Goal: Information Seeking & Learning: Find specific fact

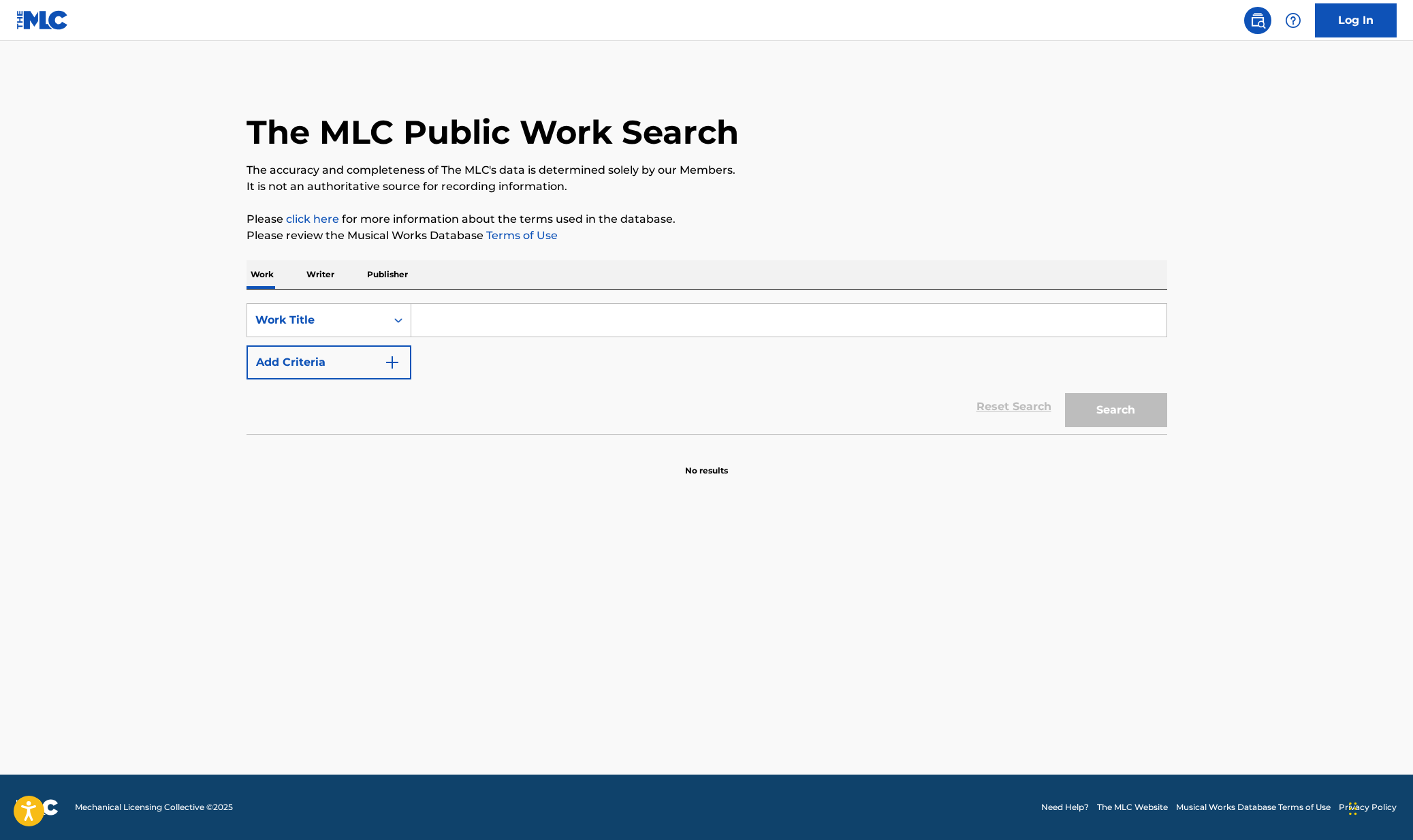
click at [482, 320] on input "Search Form" at bounding box center [789, 320] width 755 height 33
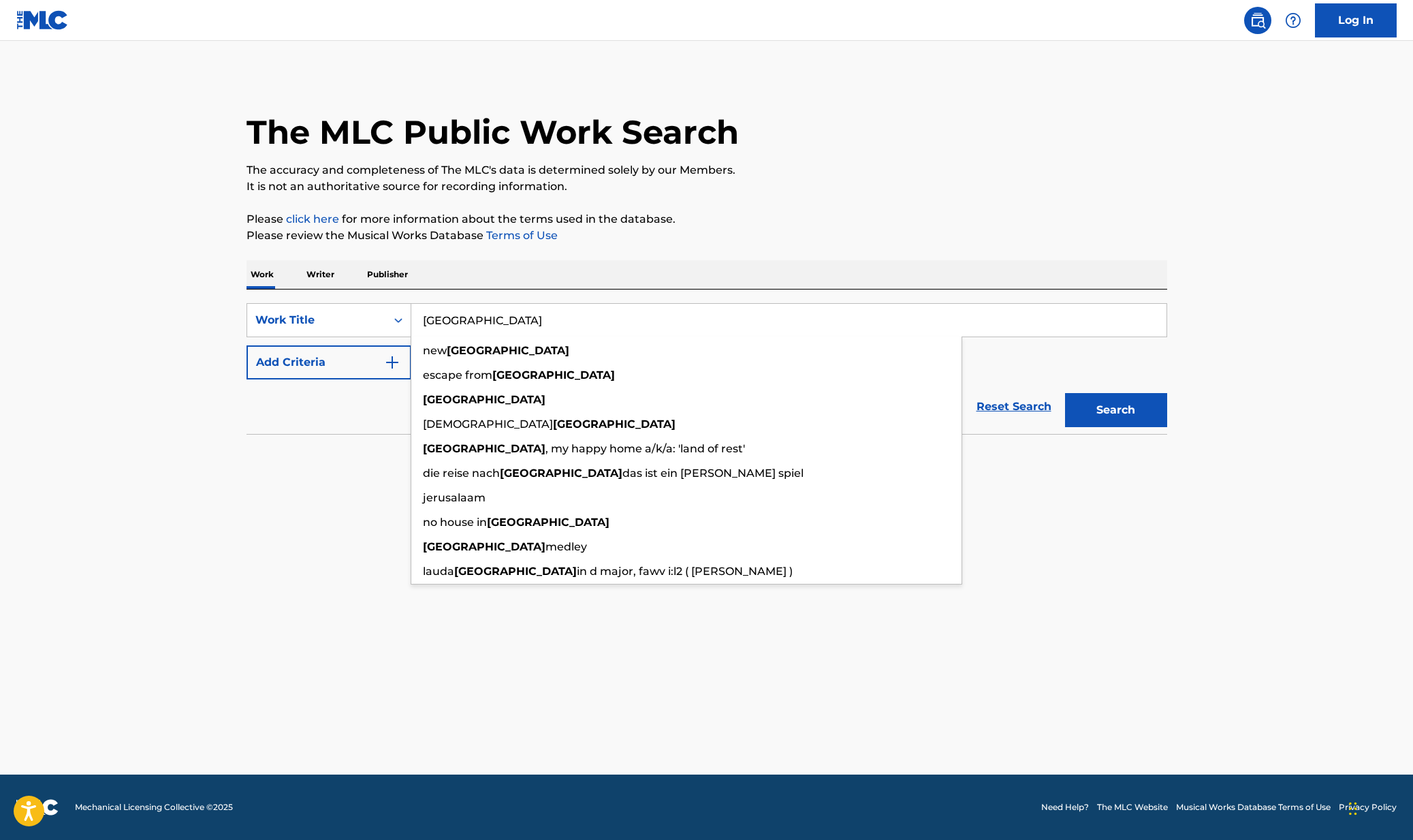
type input "[GEOGRAPHIC_DATA]"
click at [1065, 393] on button "Search" at bounding box center [1115, 410] width 102 height 34
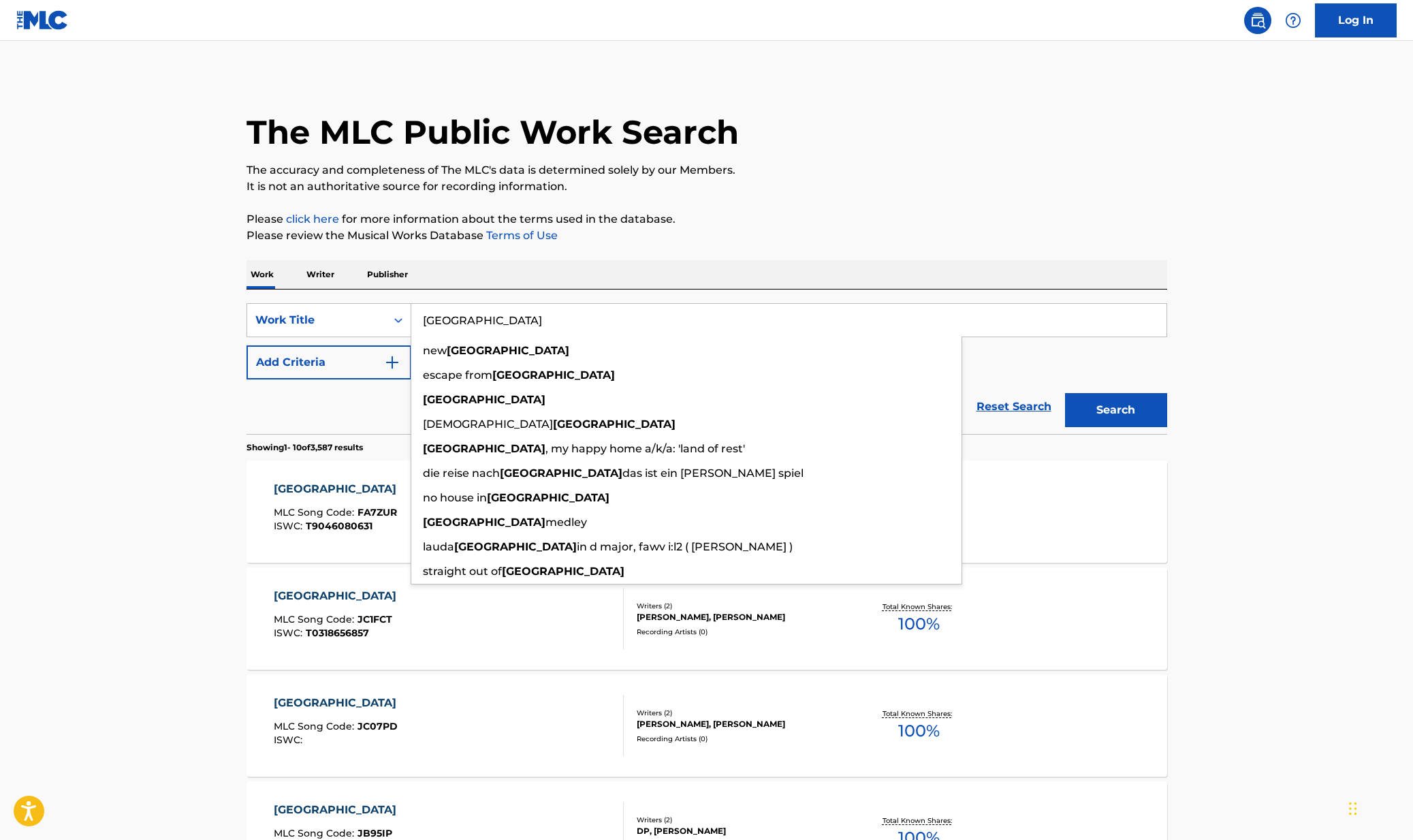
click at [242, 486] on div "The MLC Public Work Search The accuracy and completeness of The MLC's data is d…" at bounding box center [707, 835] width 954 height 1520
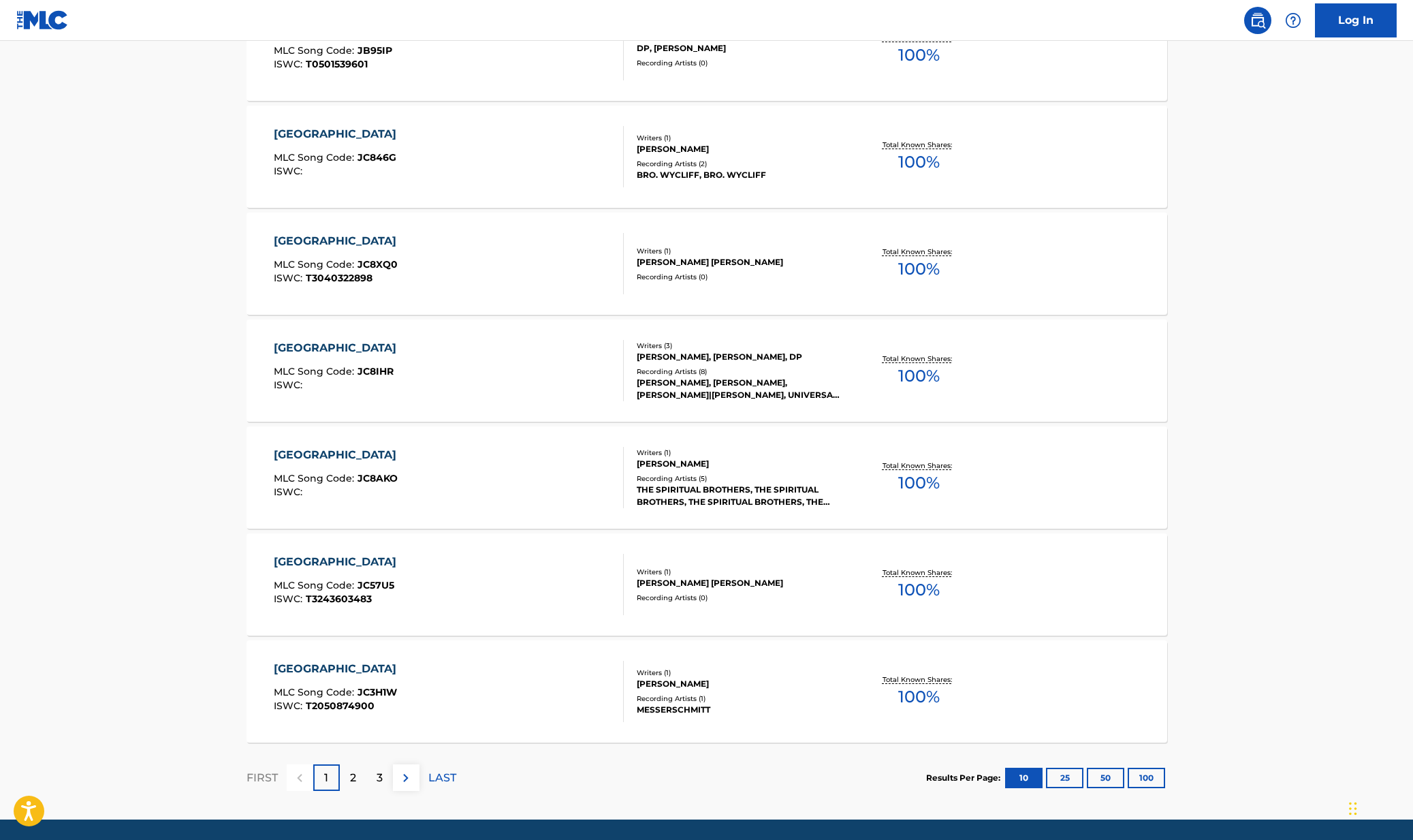
scroll to position [790, 0]
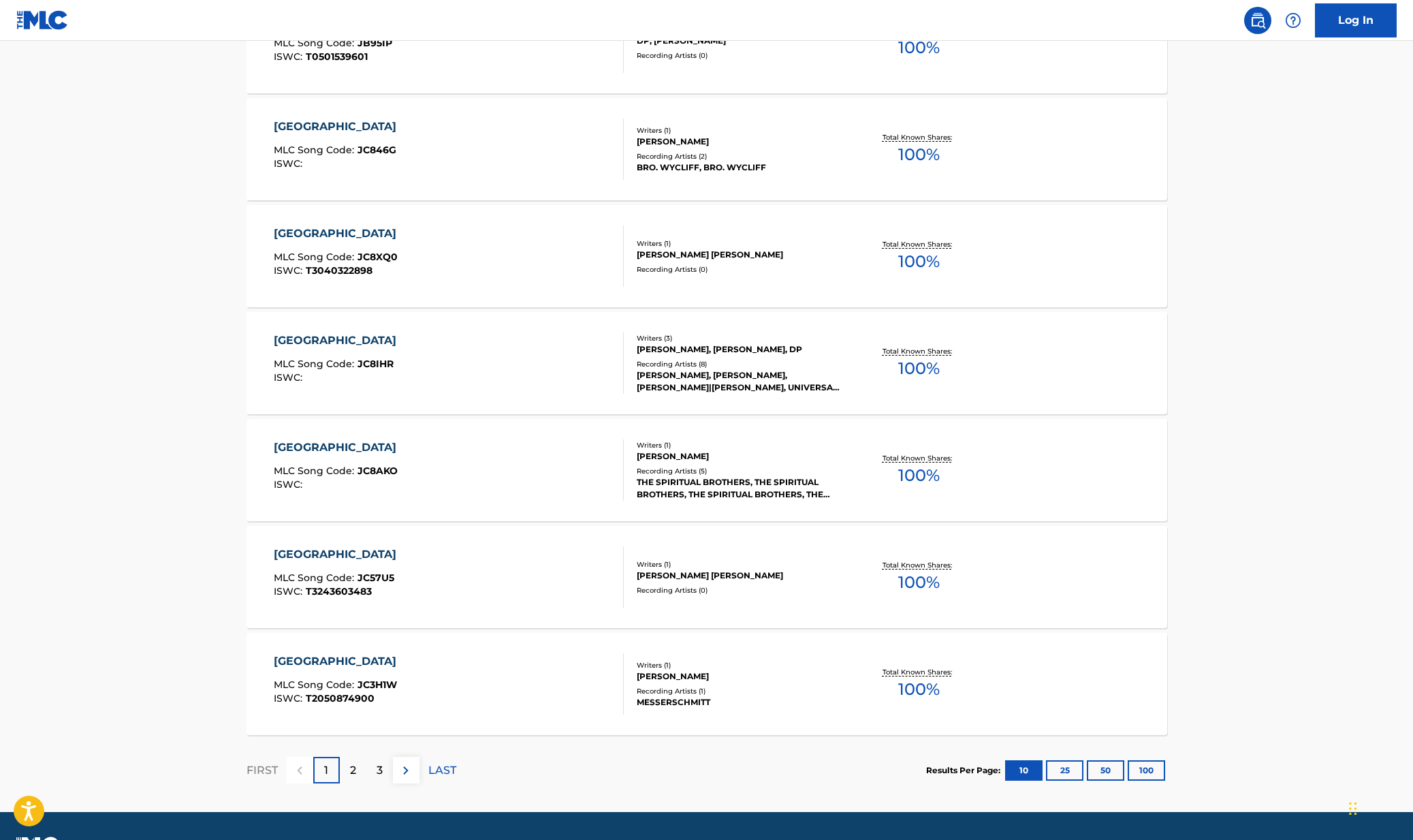
click at [355, 775] on div "2" at bounding box center [352, 770] width 27 height 27
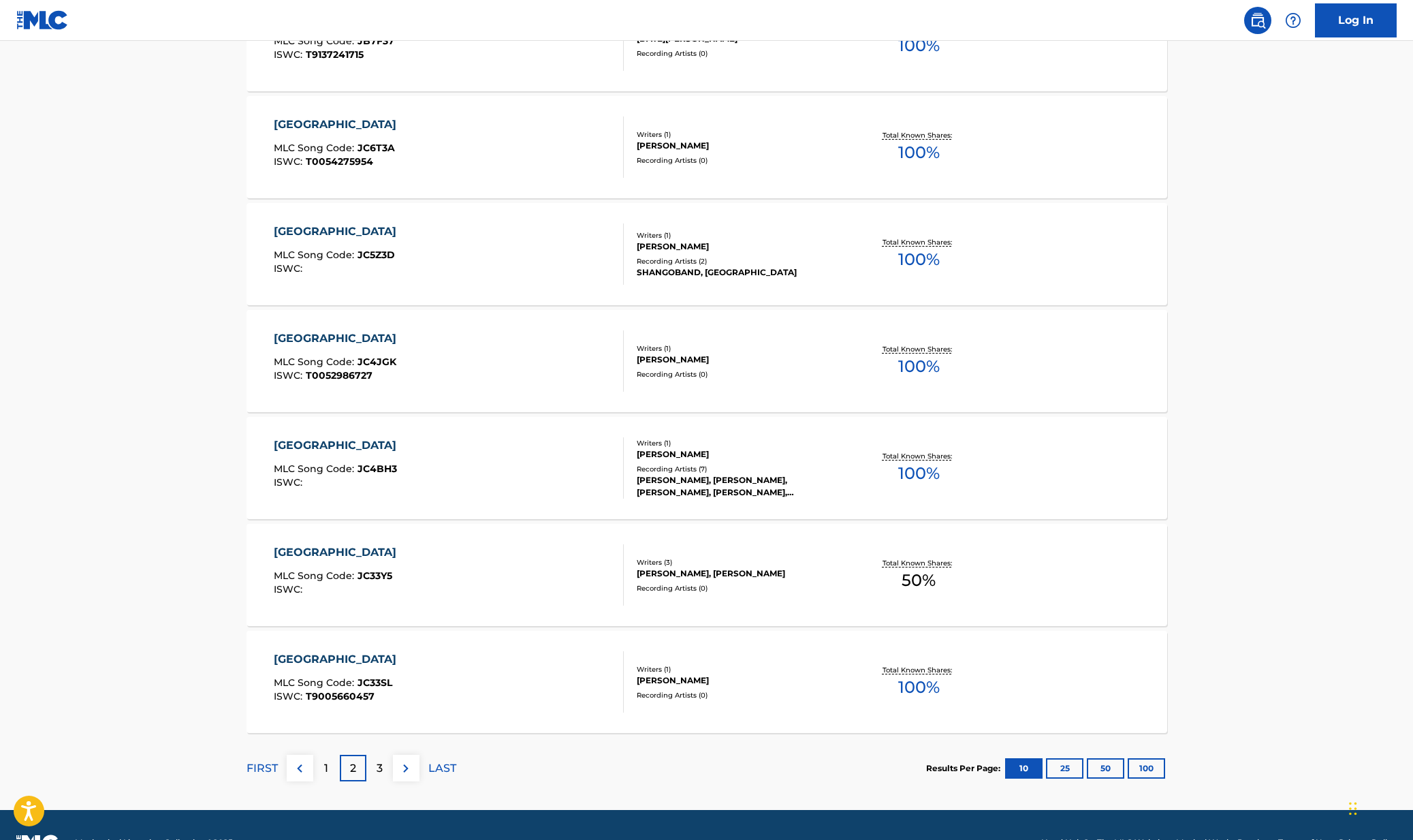
scroll to position [827, 0]
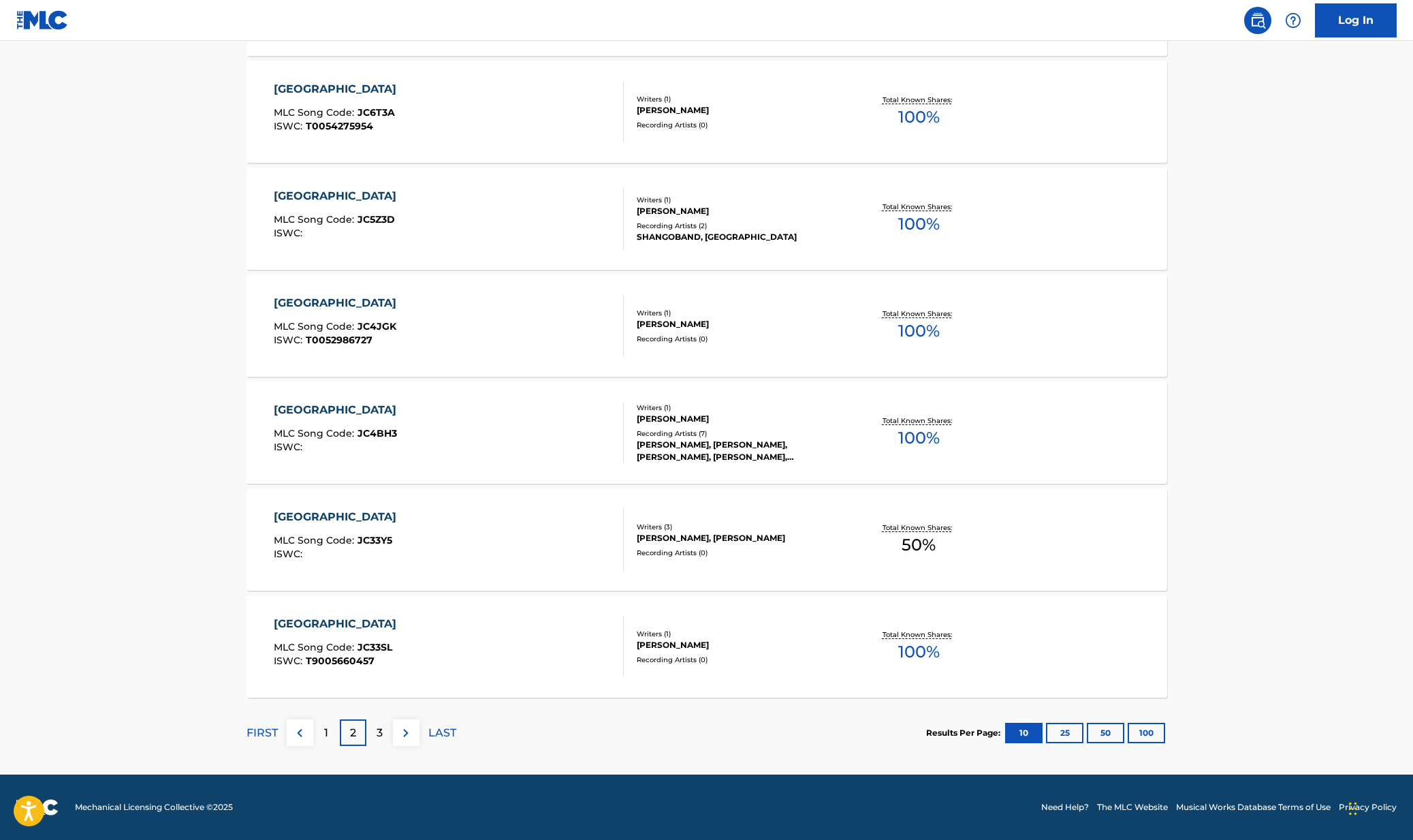
click at [375, 743] on div "3" at bounding box center [379, 732] width 27 height 27
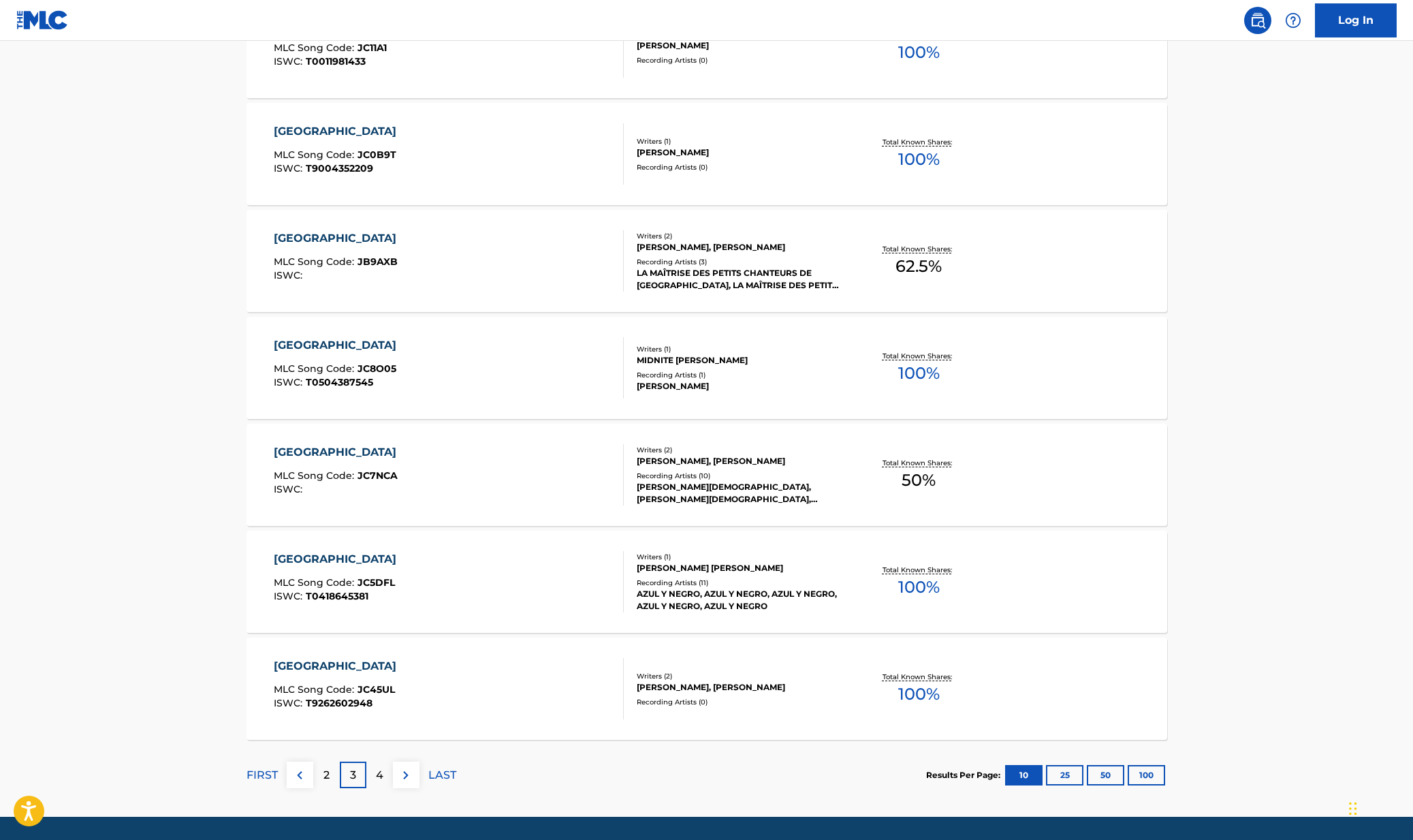
scroll to position [811, 0]
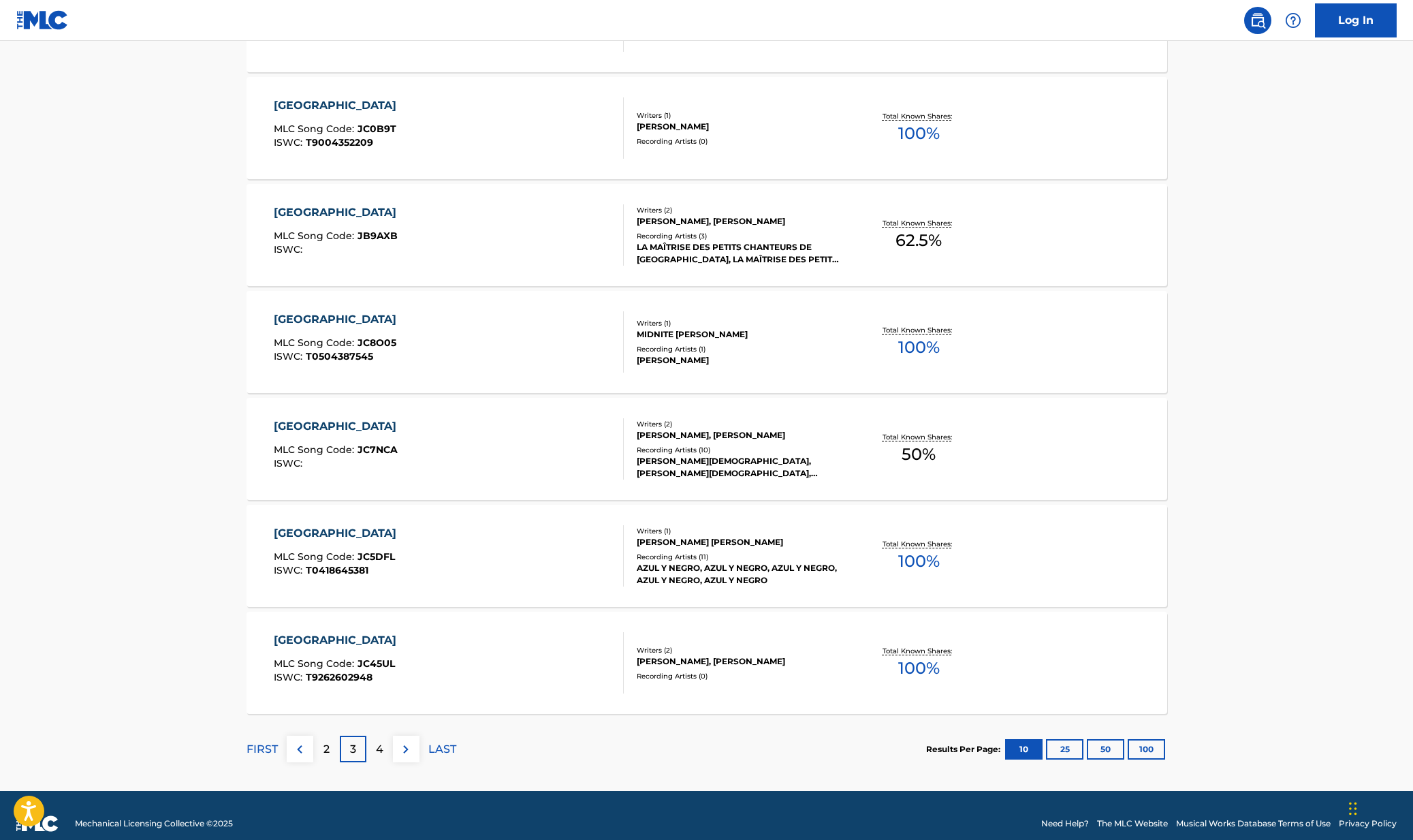
click at [386, 752] on div "4" at bounding box center [379, 748] width 27 height 27
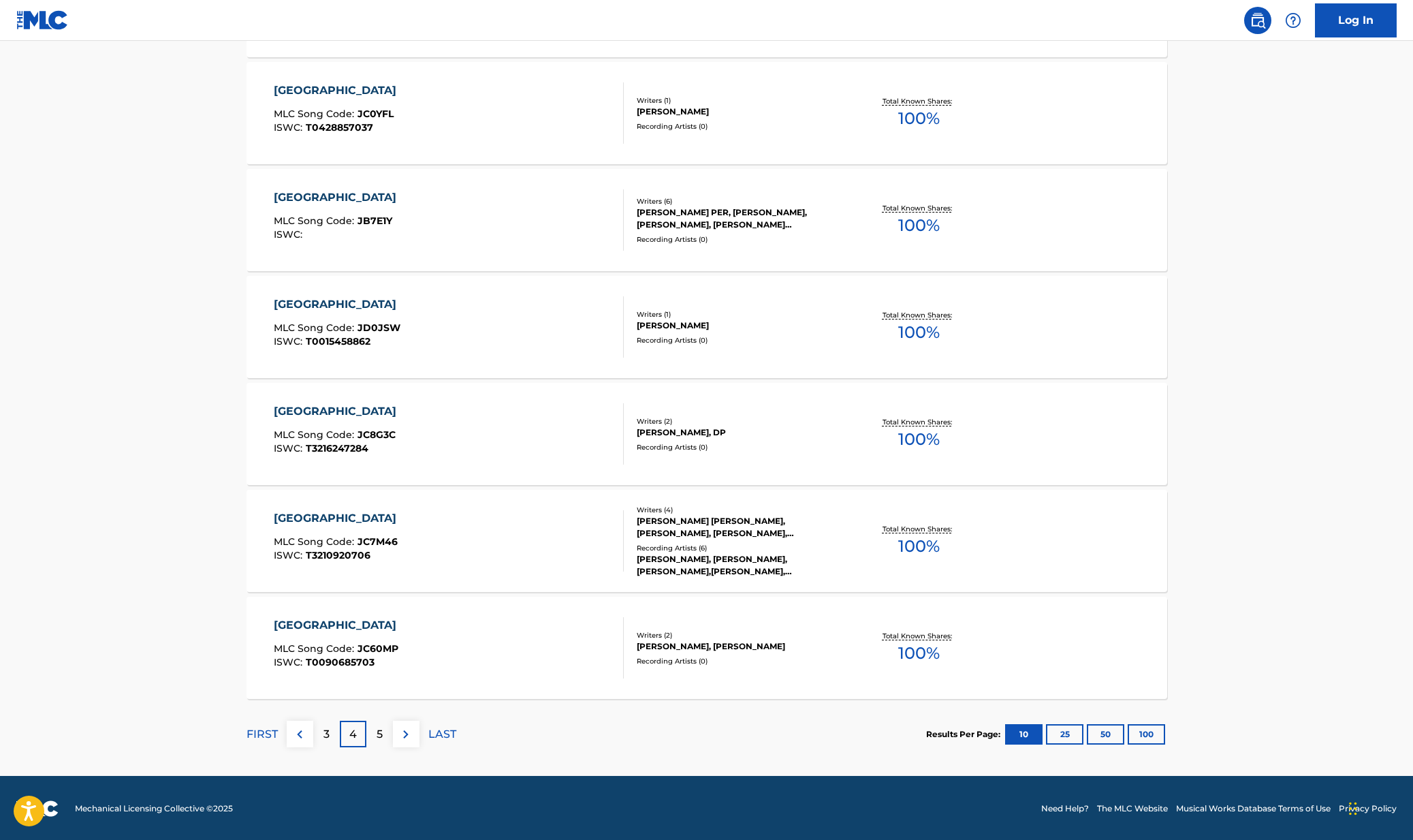
scroll to position [827, 0]
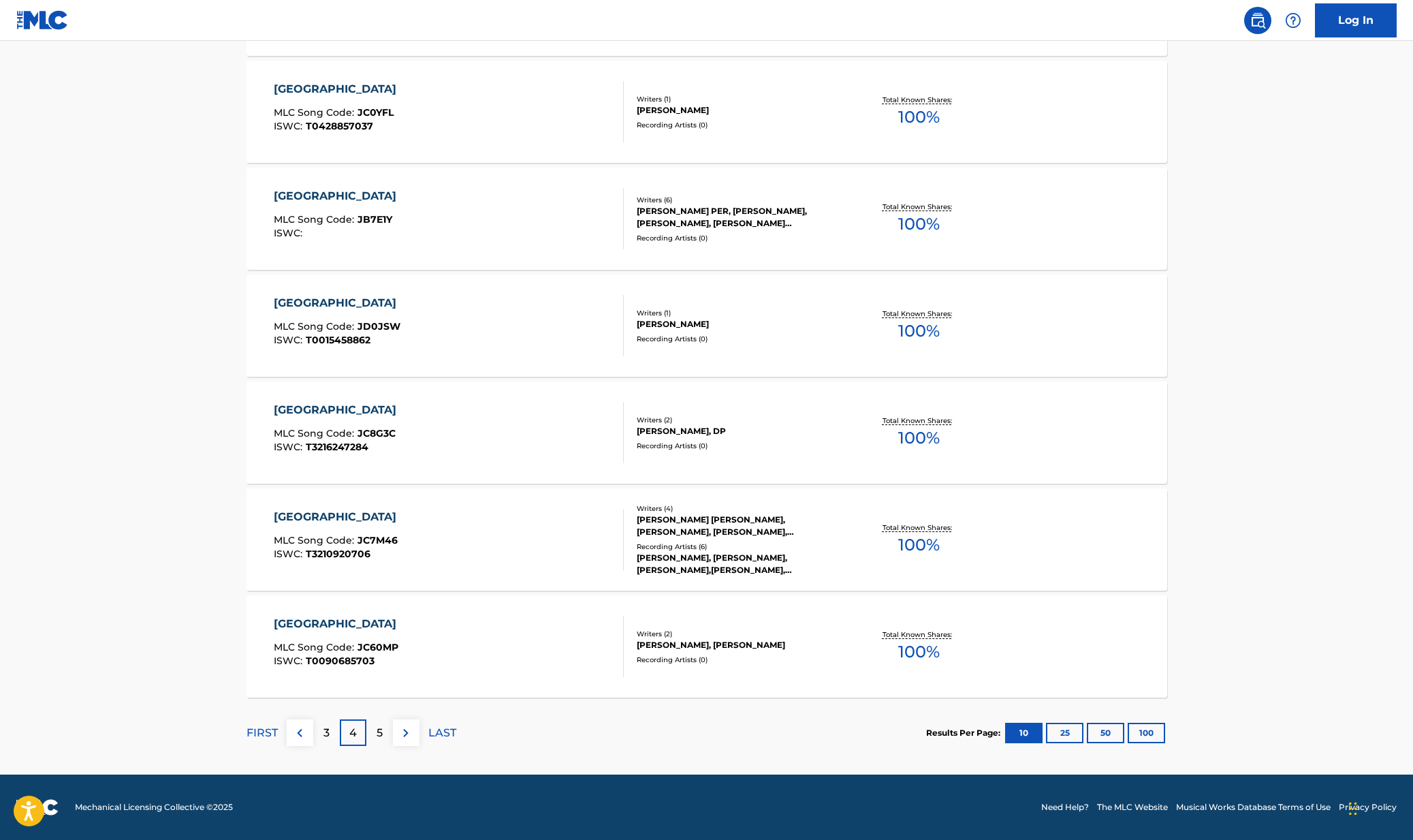
click at [370, 733] on div "5" at bounding box center [379, 732] width 27 height 27
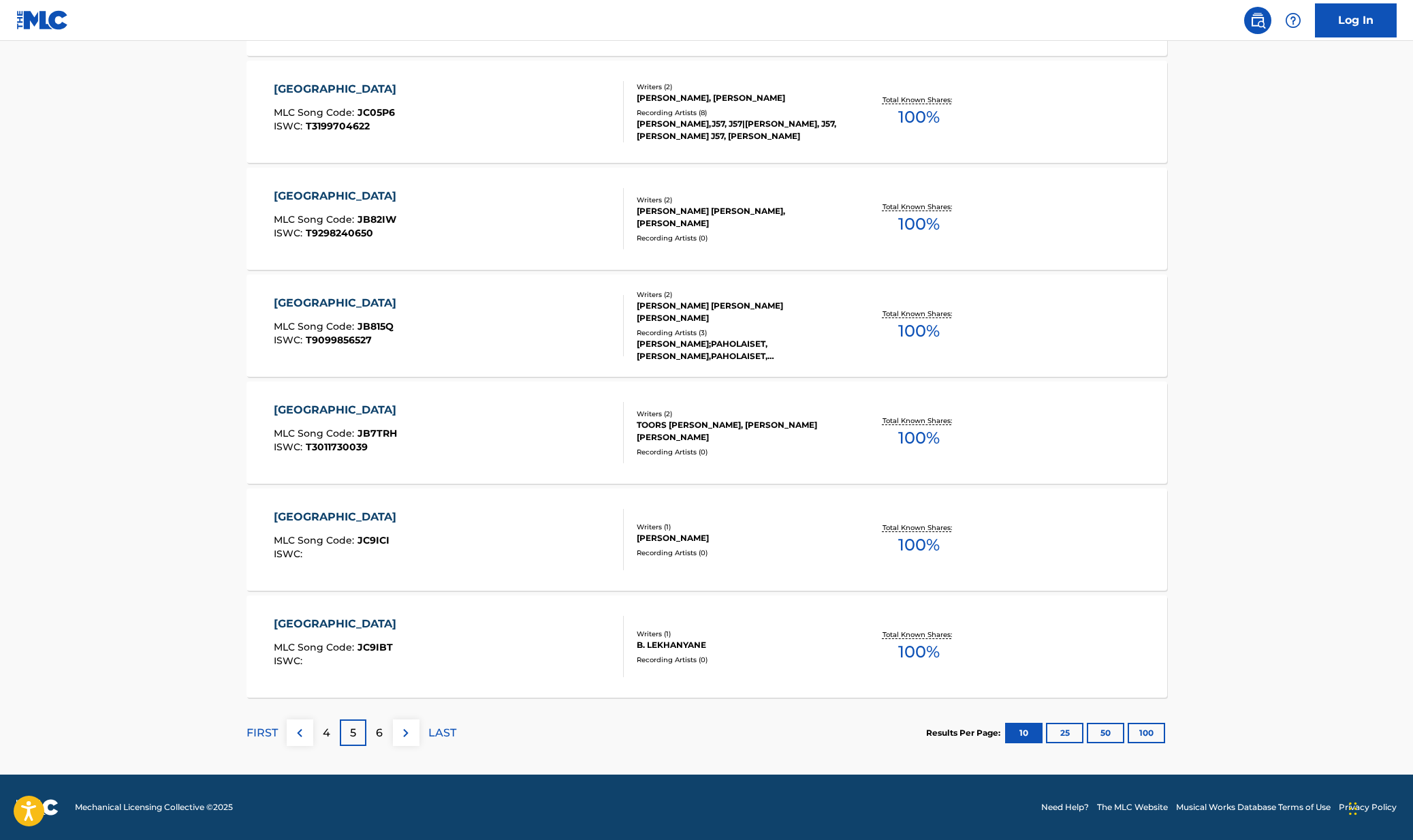
click at [381, 730] on p "6" at bounding box center [379, 732] width 7 height 17
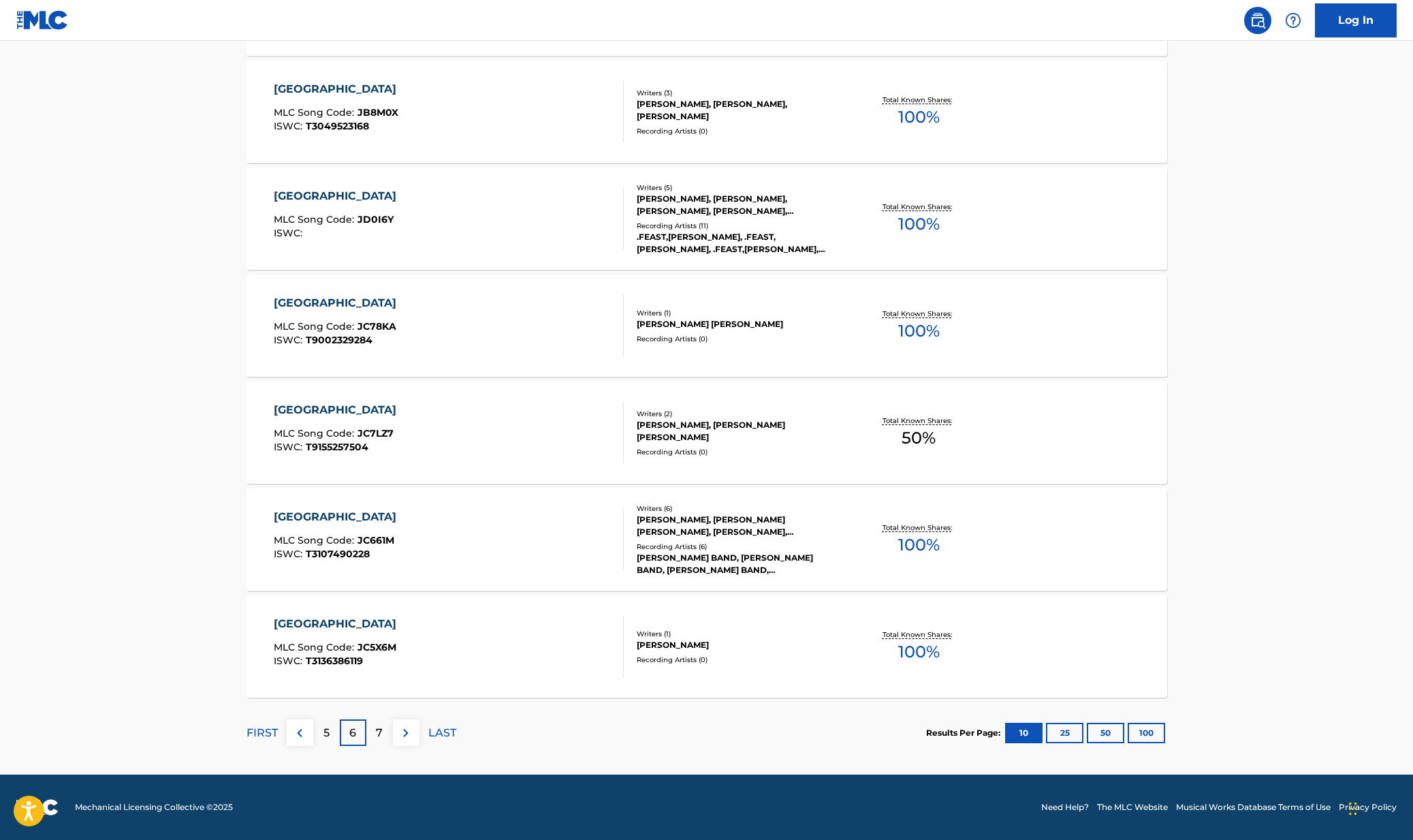
click at [388, 741] on div "7" at bounding box center [379, 732] width 27 height 27
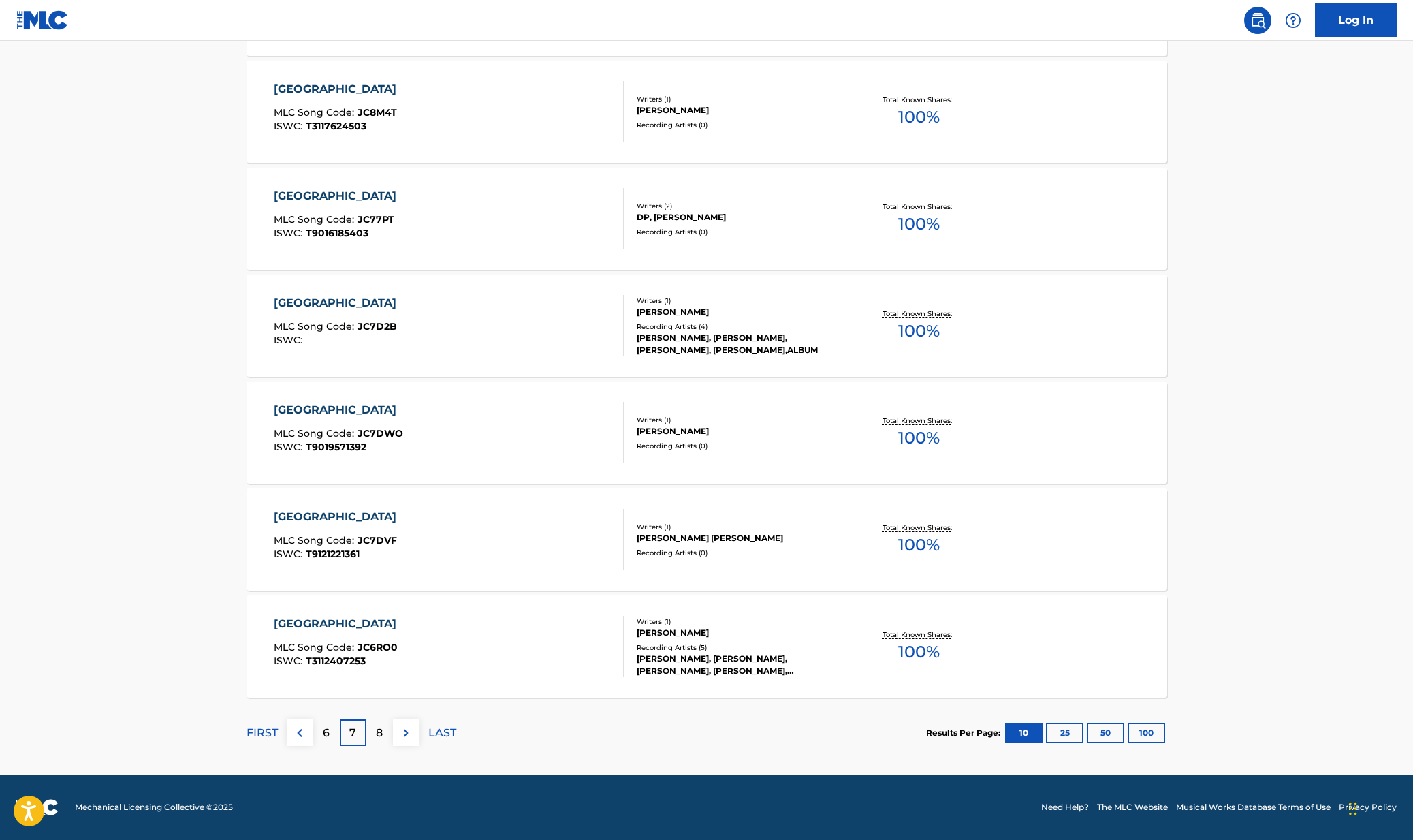
click at [381, 741] on div "8" at bounding box center [379, 732] width 27 height 27
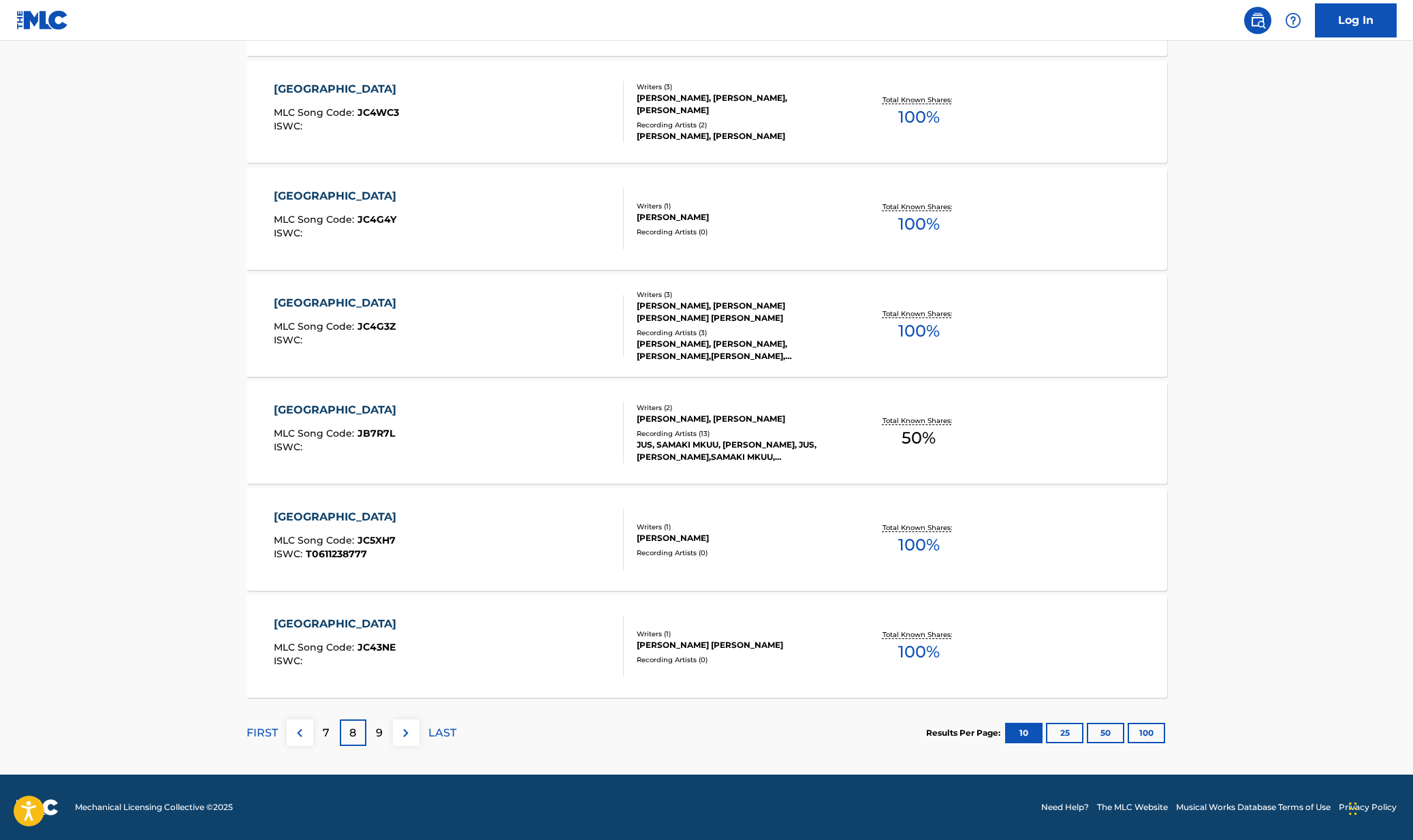
click at [380, 734] on p "9" at bounding box center [379, 732] width 7 height 17
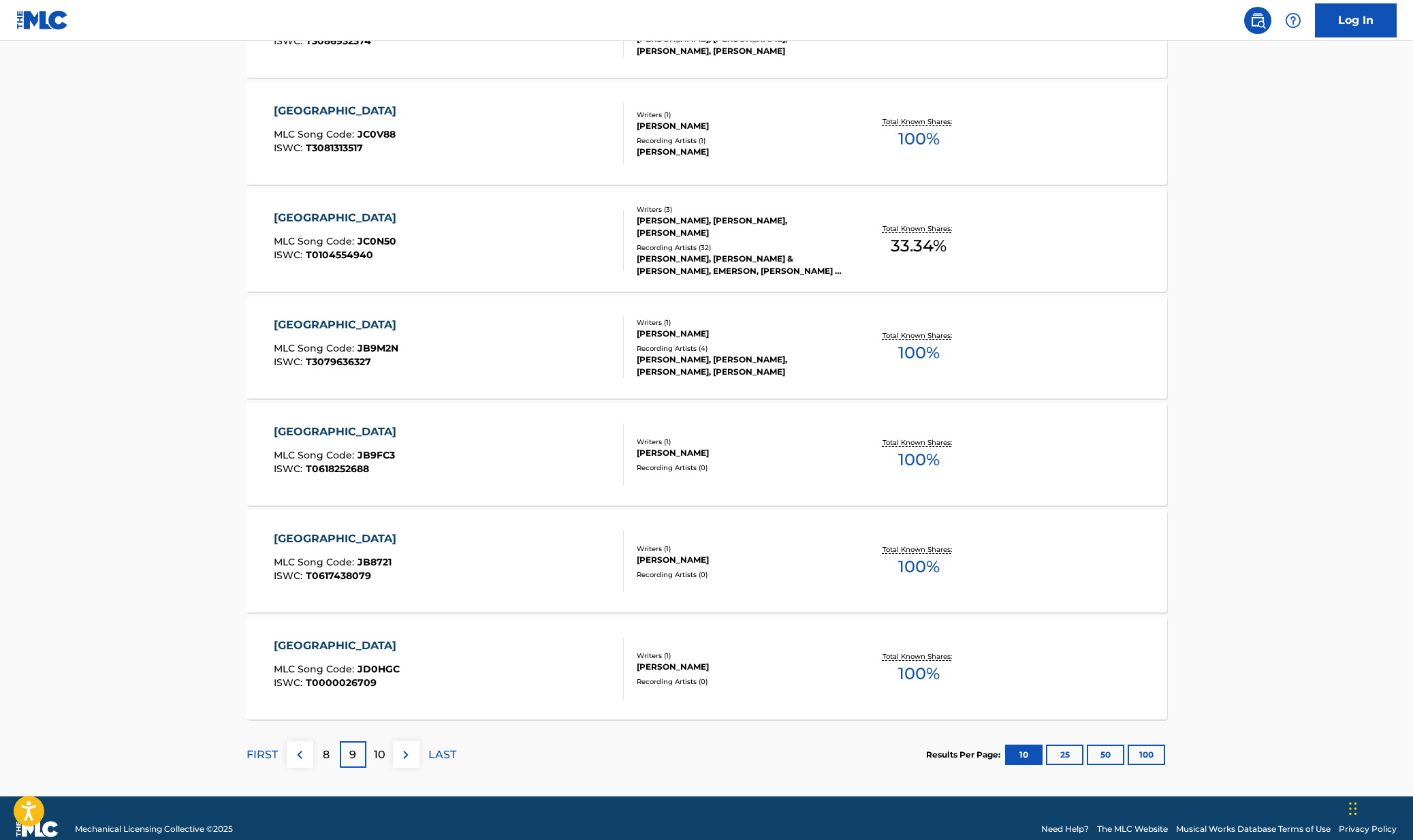
scroll to position [808, 0]
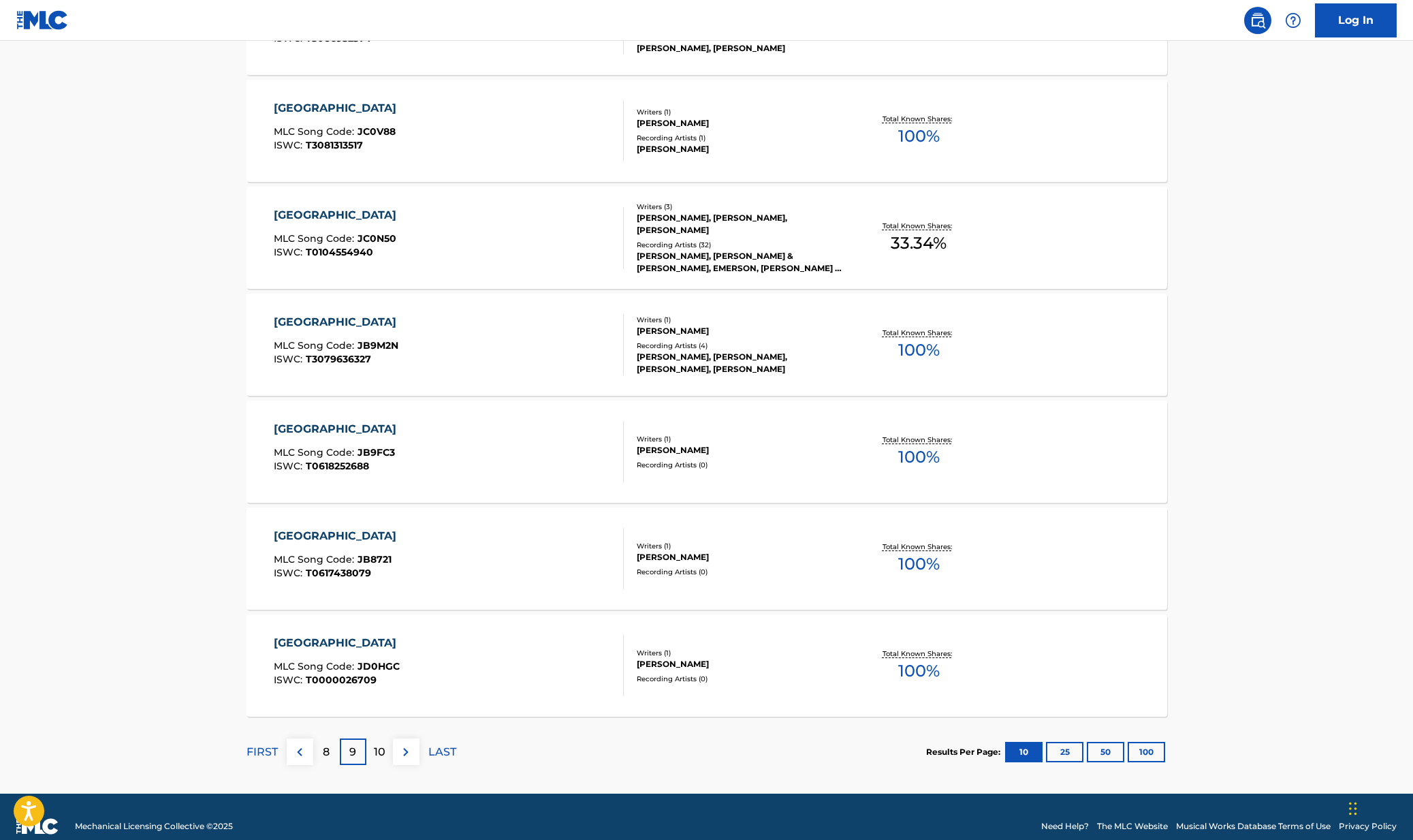
click at [379, 752] on p "10" at bounding box center [380, 752] width 12 height 17
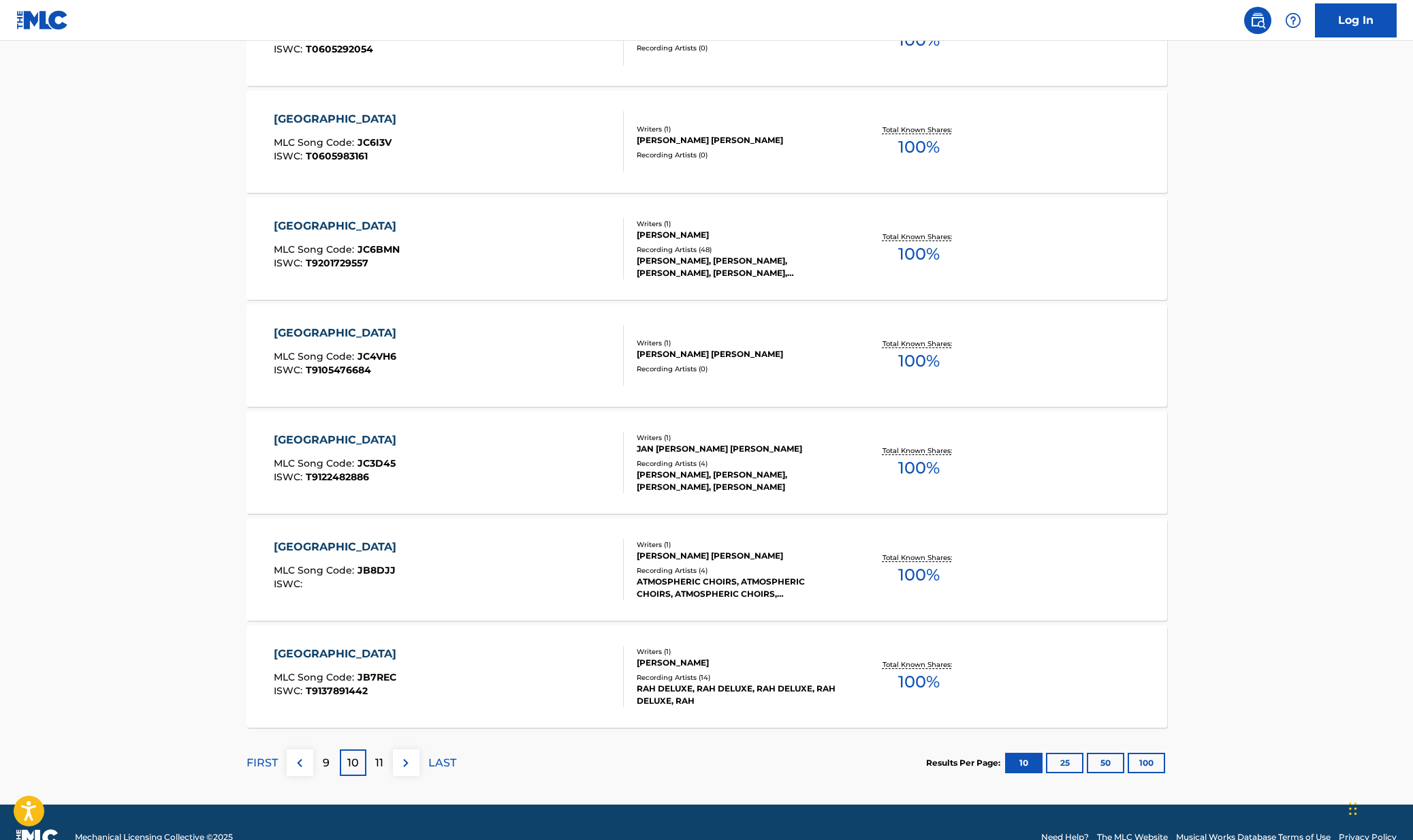
scroll to position [827, 0]
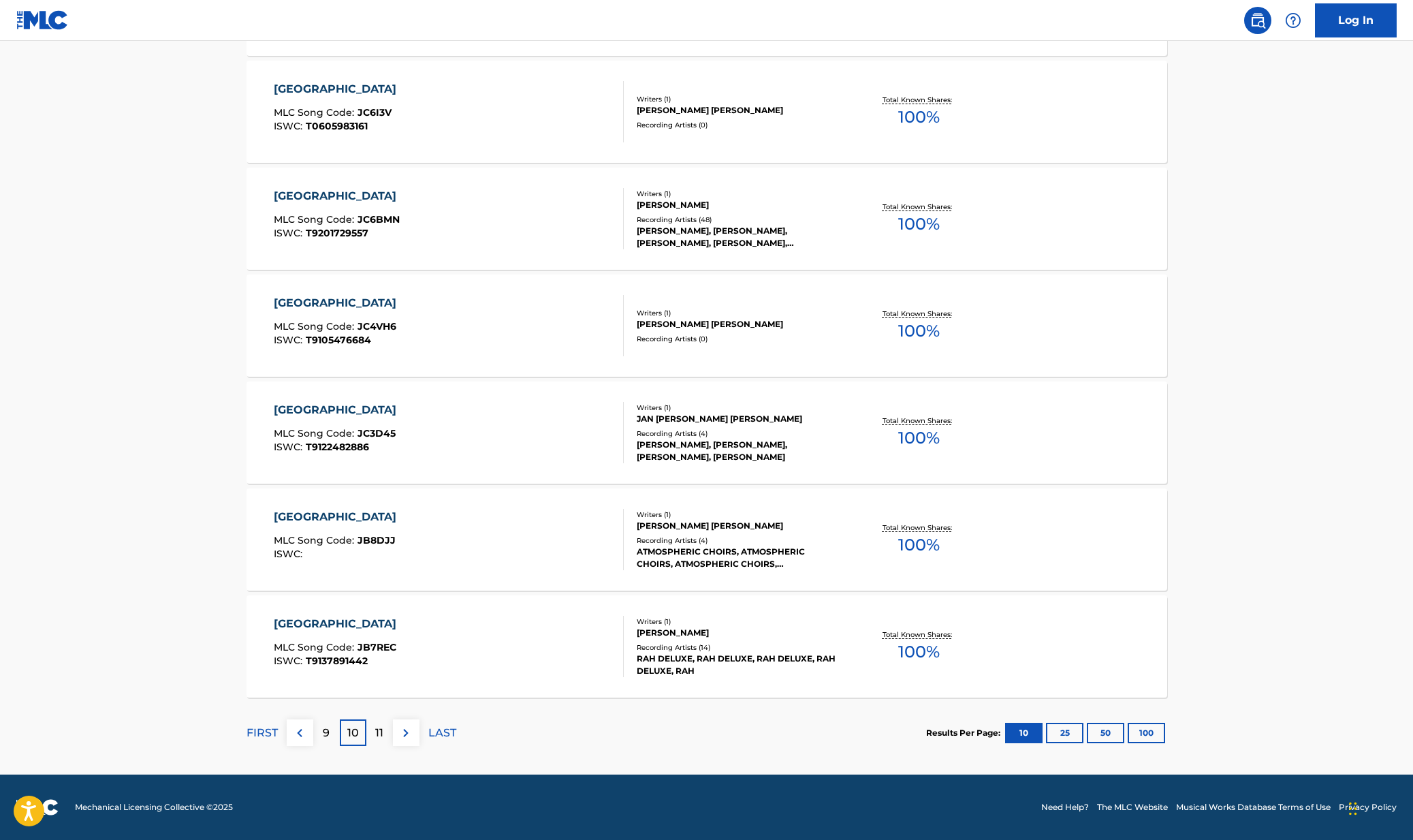
click at [385, 736] on div "11" at bounding box center [379, 732] width 27 height 27
